Goal: Consume media (video, audio)

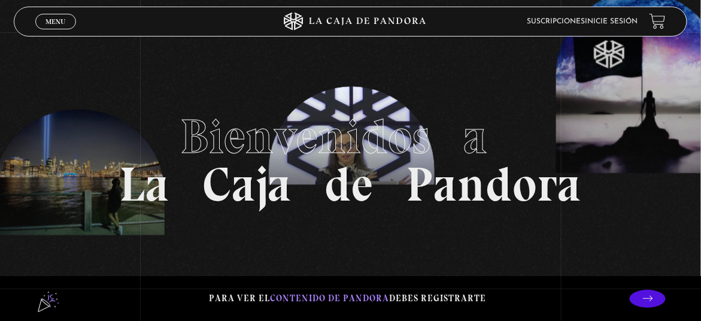
click at [610, 22] on link "Inicie sesión" at bounding box center [611, 21] width 53 height 7
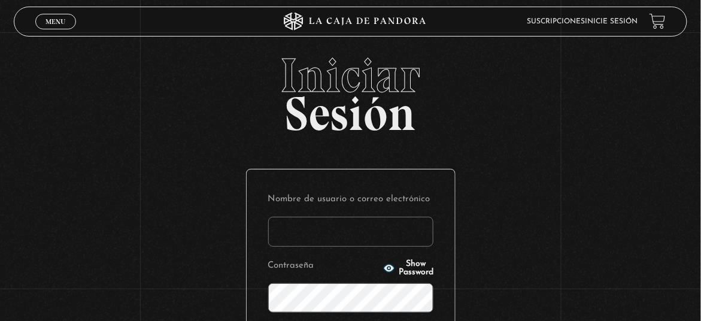
click at [345, 232] on input "Nombre de usuario o correo electrónico" at bounding box center [350, 232] width 165 height 30
type input "[EMAIL_ADDRESS][DOMAIN_NAME]"
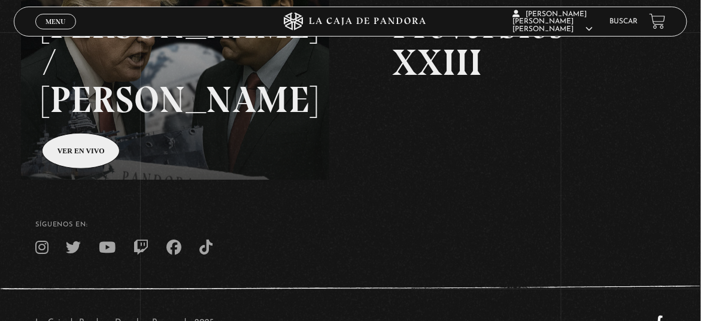
scroll to position [220, 0]
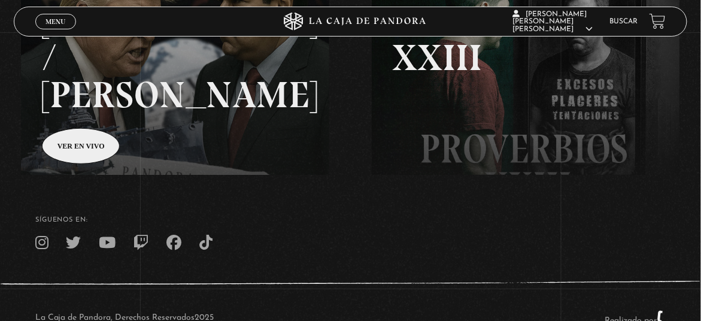
click at [60, 112] on link at bounding box center [371, 110] width 701 height 321
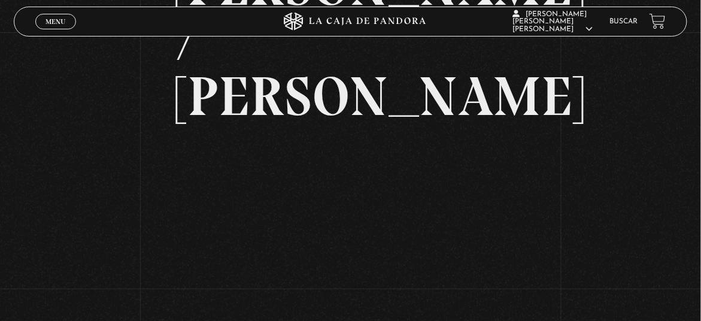
scroll to position [132, 0]
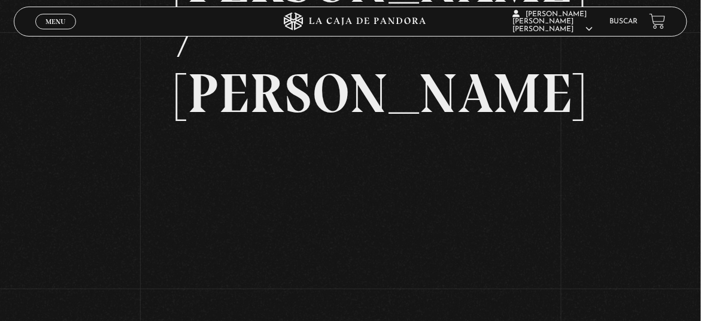
click at [599, 126] on div "Volver Agosto 28 830pm [PERSON_NAME] / [GEOGRAPHIC_DATA]" at bounding box center [350, 129] width 701 height 459
